Goal: Check status: Check status

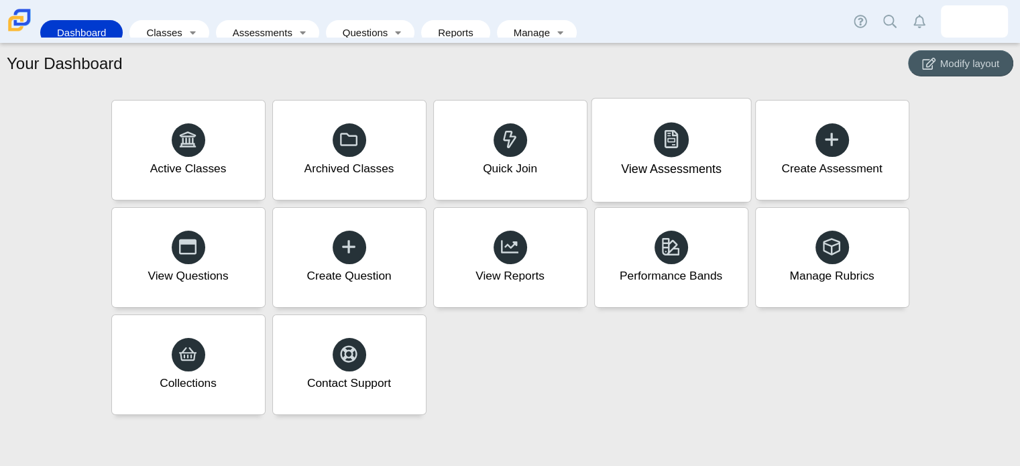
click at [705, 142] on div "View Assessments" at bounding box center [671, 150] width 159 height 103
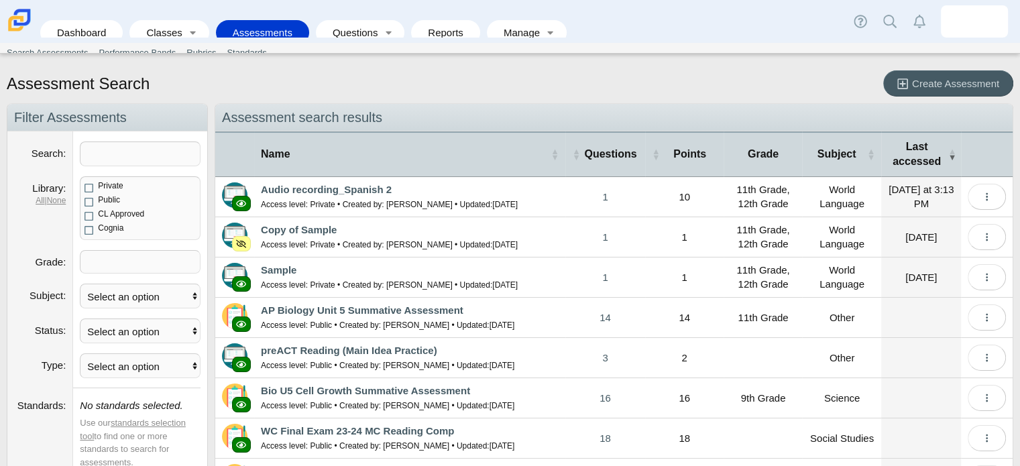
click at [705, 142] on th "Points" at bounding box center [684, 154] width 79 height 46
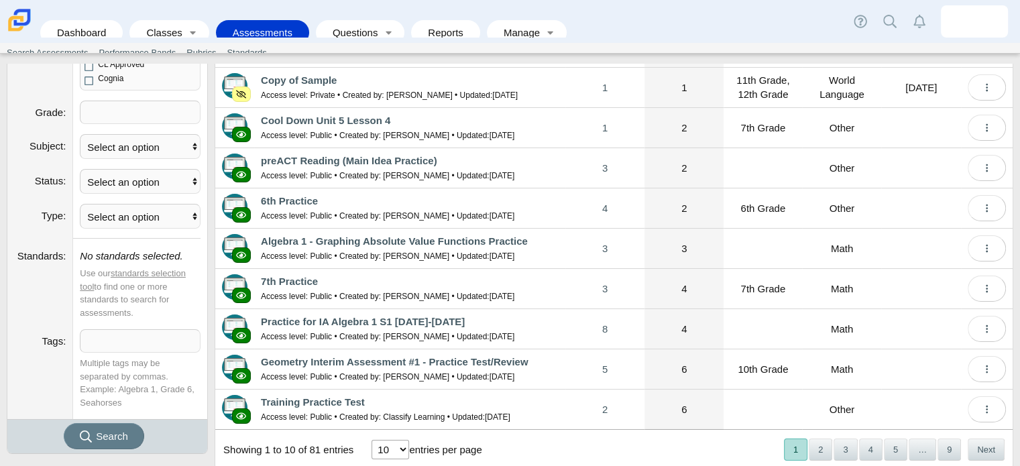
scroll to position [179, 0]
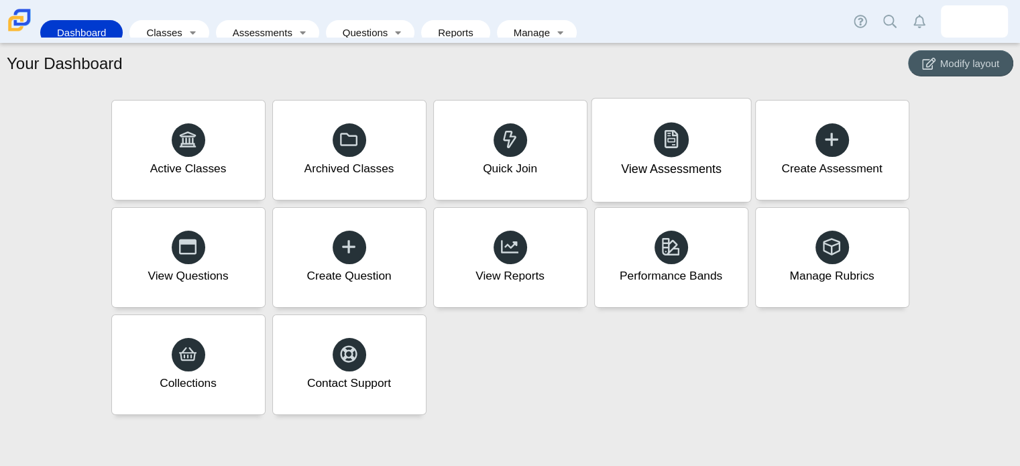
click at [681, 178] on div "View Assessments" at bounding box center [671, 150] width 159 height 103
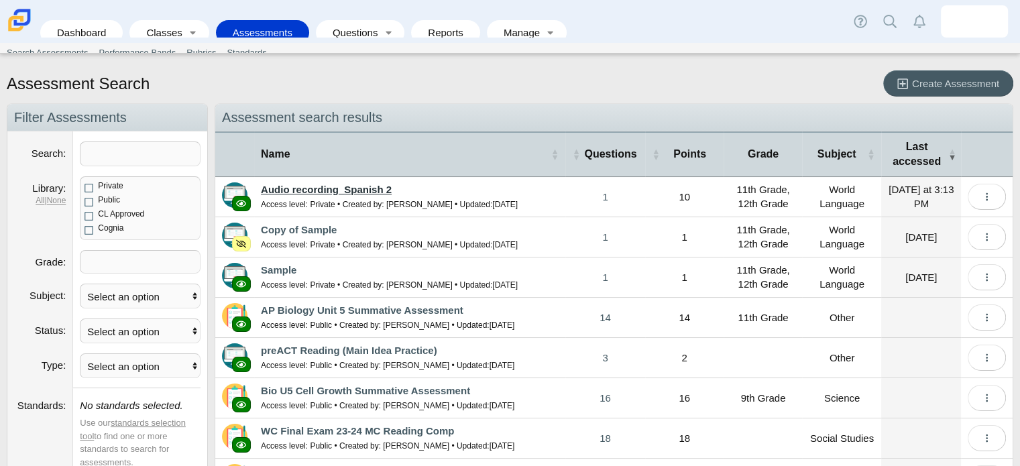
click at [339, 189] on link "Audio recording_Spanish 2" at bounding box center [326, 189] width 131 height 11
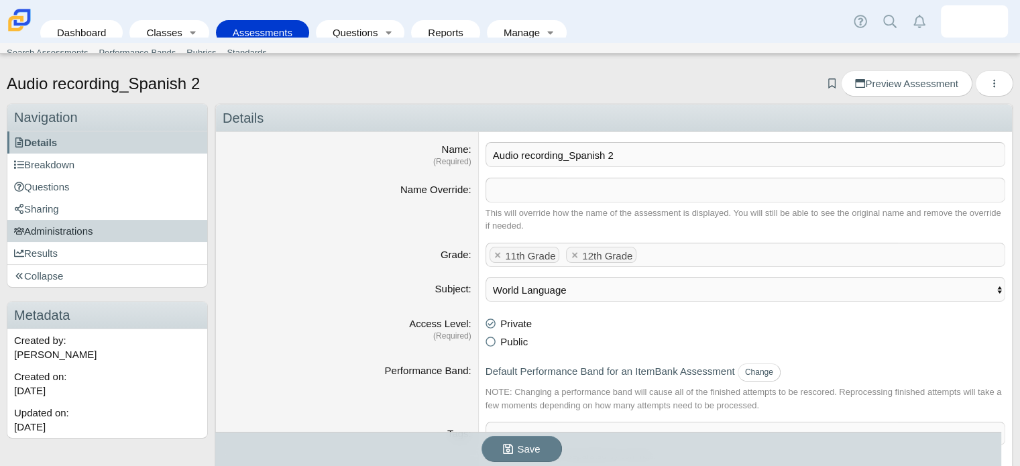
click at [62, 227] on span "Administrations" at bounding box center [53, 230] width 79 height 11
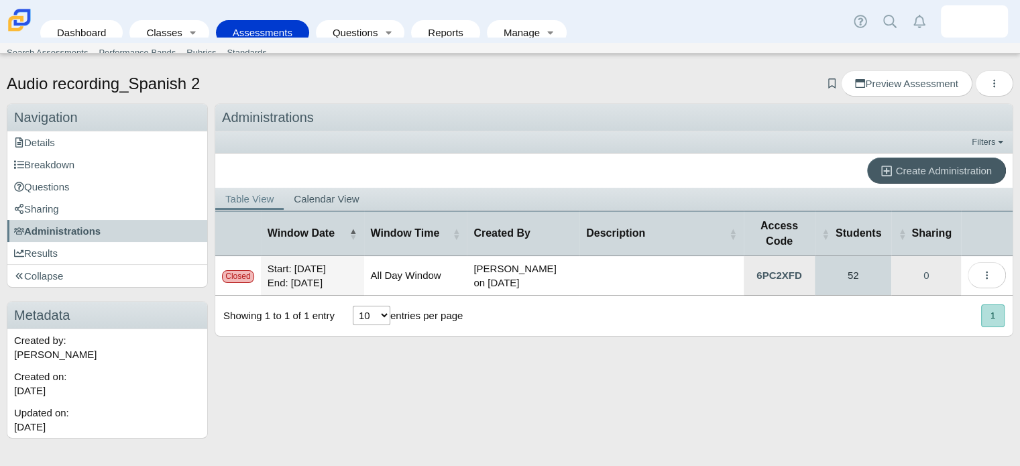
click at [855, 263] on link "52" at bounding box center [853, 275] width 77 height 39
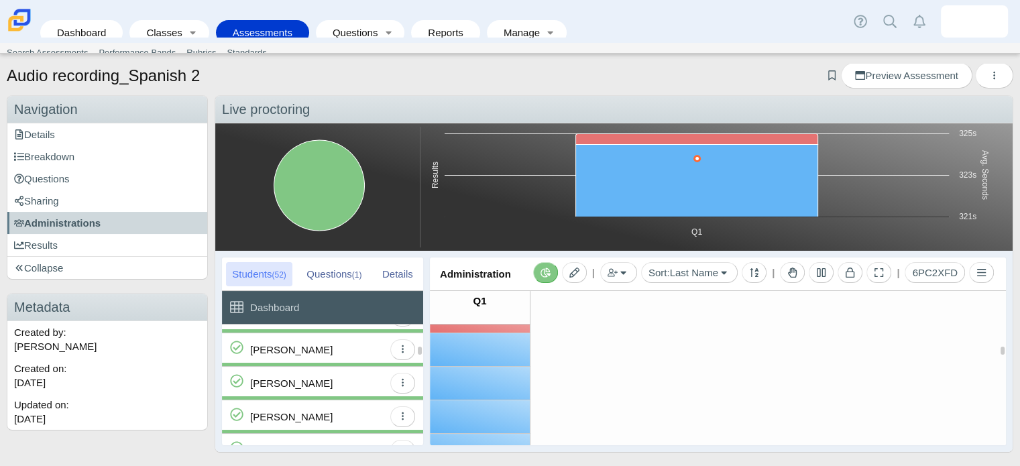
scroll to position [359, 0]
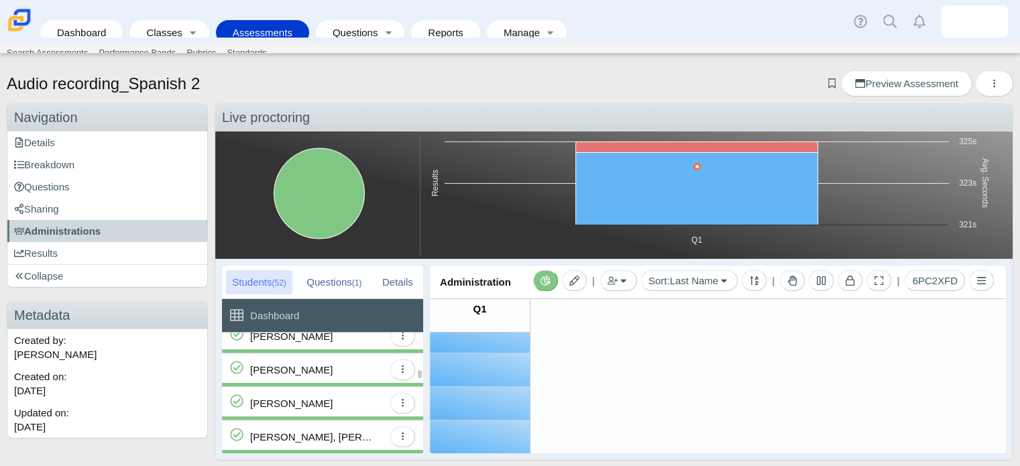
click at [384, 372] on div "Feliciano, Jonathan View Profile Mass Score Reopen Print Parent Letter" at bounding box center [322, 370] width 201 height 34
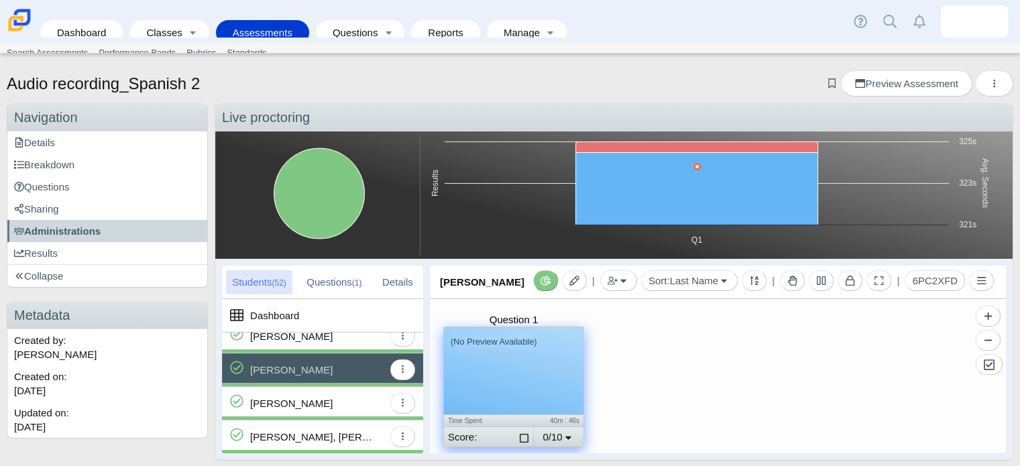
click at [514, 407] on div "(No Preview Available)" at bounding box center [514, 370] width 140 height 87
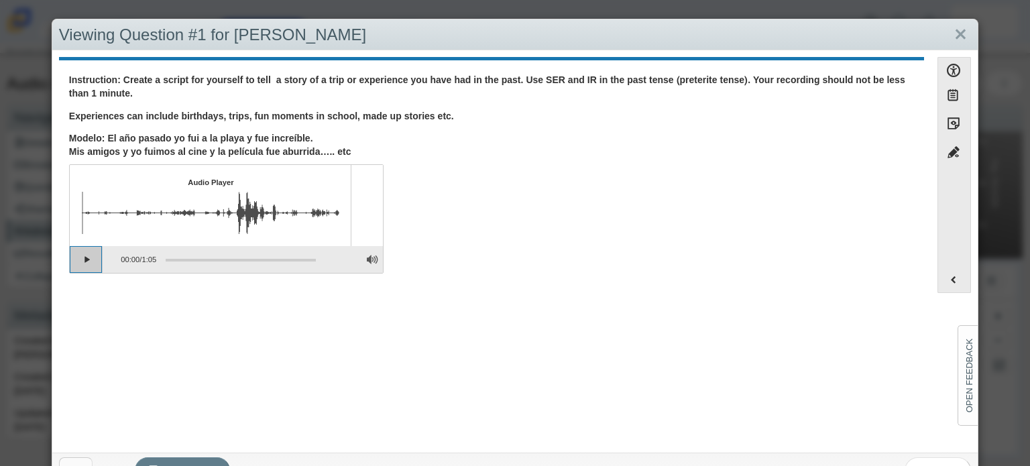
click at [98, 262] on button "Play" at bounding box center [87, 259] width 34 height 27
click at [724, 142] on p "Modelo: El año pasado yo fui a la playa y fue increíble. Mis amigos y yo fuimos…" at bounding box center [491, 145] width 845 height 26
click at [82, 272] on button "Play" at bounding box center [87, 259] width 34 height 27
click at [368, 252] on button "Adjust Volume" at bounding box center [372, 259] width 21 height 27
click at [368, 250] on button "Adjust Volume" at bounding box center [372, 259] width 21 height 27
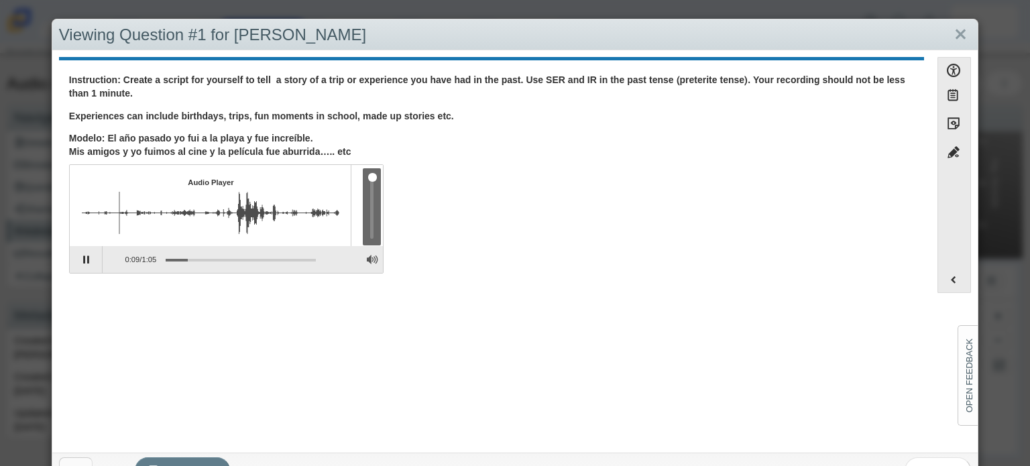
click at [379, 176] on div at bounding box center [372, 206] width 18 height 77
click at [960, 25] on link "Close" at bounding box center [960, 34] width 21 height 23
